Goal: Task Accomplishment & Management: Manage account settings

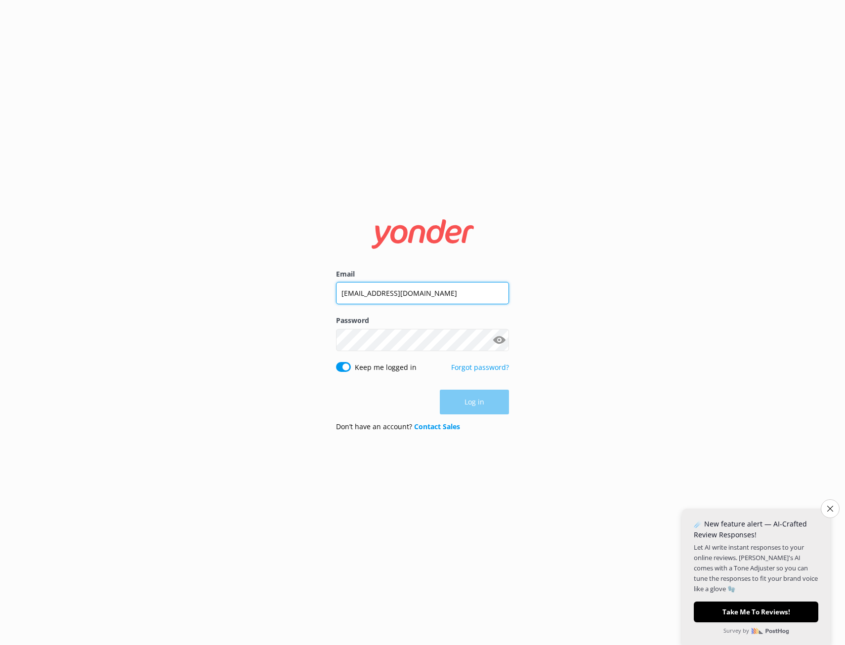
click at [391, 294] on input "[EMAIL_ADDRESS][DOMAIN_NAME]" at bounding box center [422, 293] width 173 height 22
type input "[PERSON_NAME][EMAIL_ADDRESS][DOMAIN_NAME]"
click at [472, 399] on button "Log in" at bounding box center [474, 402] width 69 height 25
